Goal: Task Accomplishment & Management: Use online tool/utility

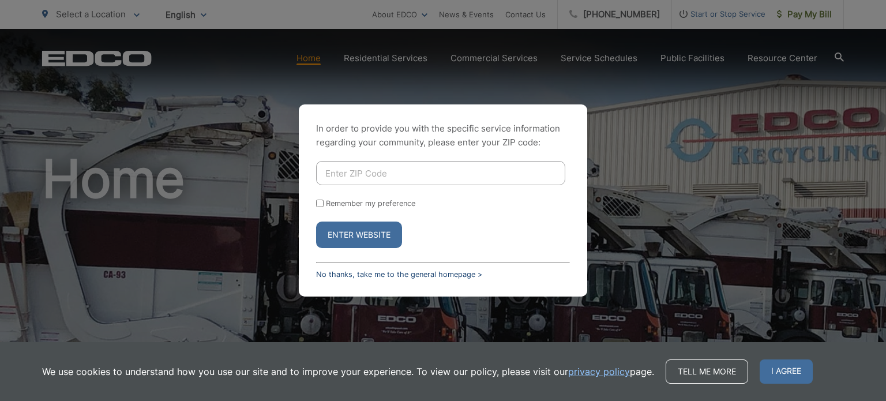
click at [390, 275] on link "No thanks, take me to the general homepage >" at bounding box center [399, 274] width 166 height 9
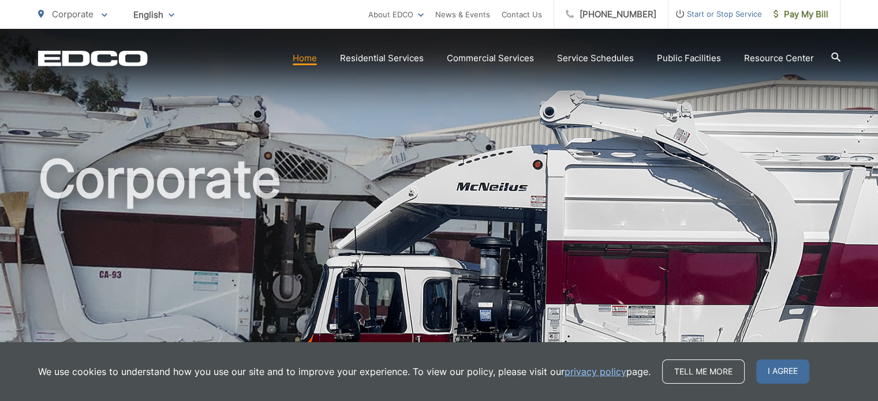
click at [806, 18] on span "Pay My Bill" at bounding box center [800, 15] width 55 height 14
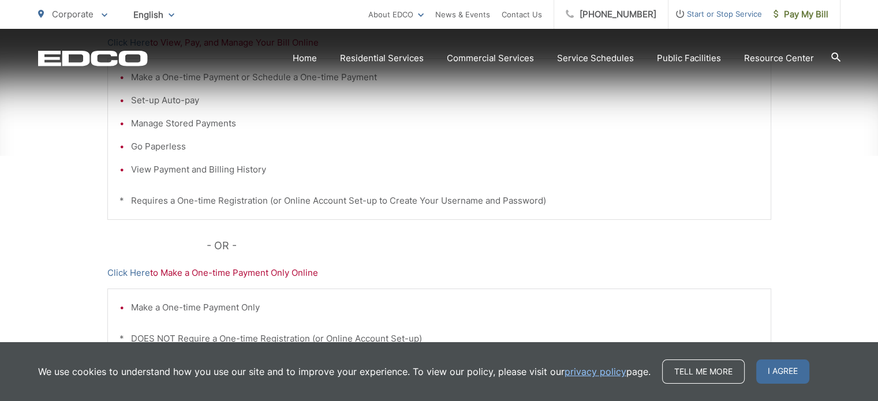
scroll to position [332, 0]
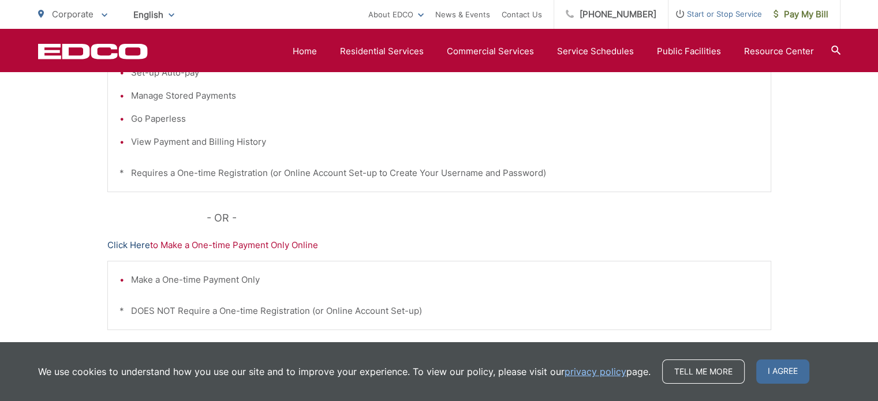
click at [132, 249] on link "Click Here" at bounding box center [128, 245] width 43 height 14
